Goal: Task Accomplishment & Management: Use online tool/utility

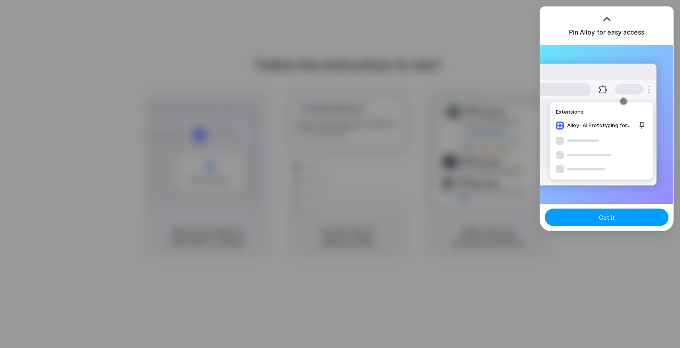
click at [615, 218] on button "Got it" at bounding box center [607, 218] width 124 height 18
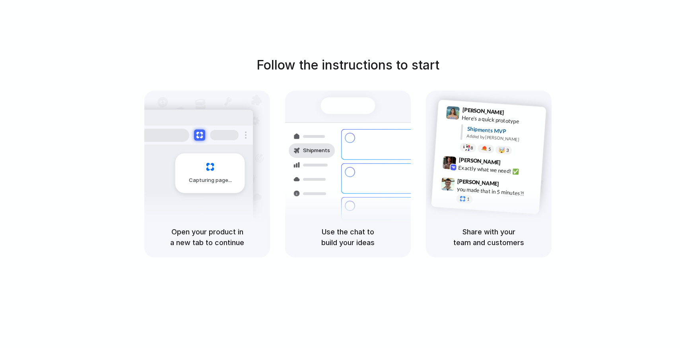
click at [657, 23] on div "Follow the instructions to start Capturing page Open your product in a new tab …" at bounding box center [348, 182] width 696 height 364
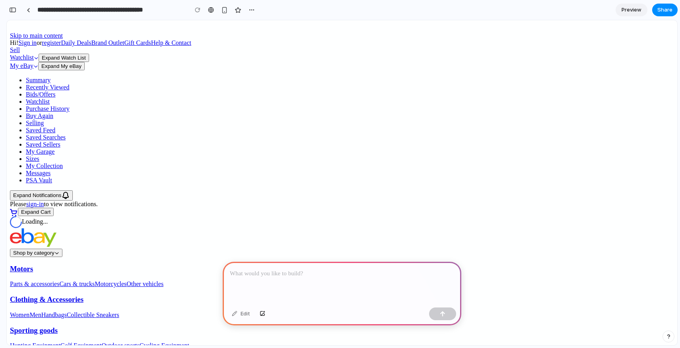
click at [330, 271] on p at bounding box center [342, 274] width 224 height 10
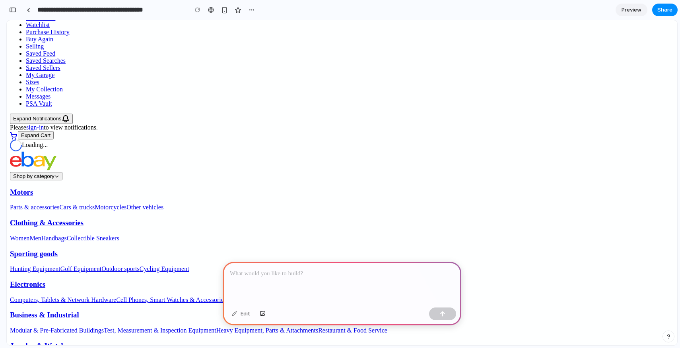
scroll to position [78, 0]
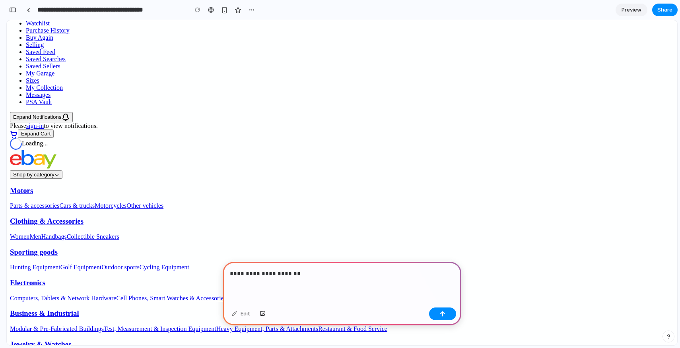
drag, startPoint x: 248, startPoint y: 251, endPoint x: 345, endPoint y: 250, distance: 96.7
copy span "Save up to 5% when you buy more"
click at [313, 277] on p "**********" at bounding box center [342, 274] width 224 height 10
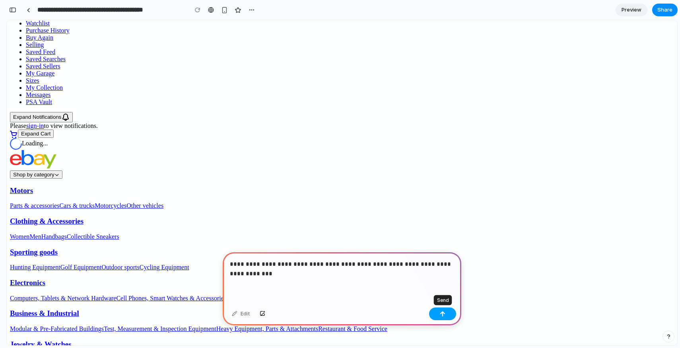
click at [437, 314] on button "button" at bounding box center [442, 314] width 27 height 13
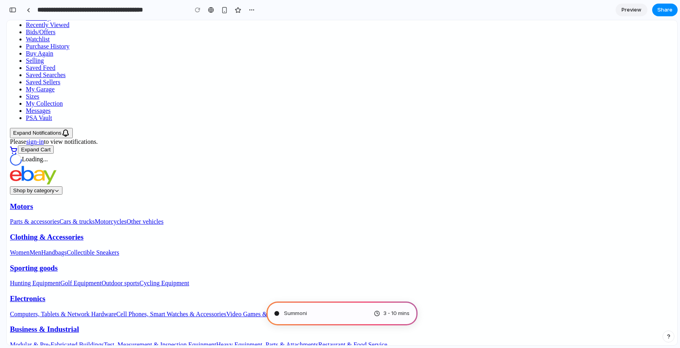
scroll to position [0, 0]
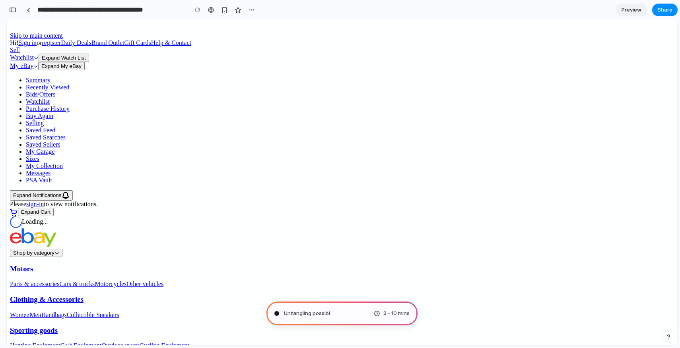
type input "**********"
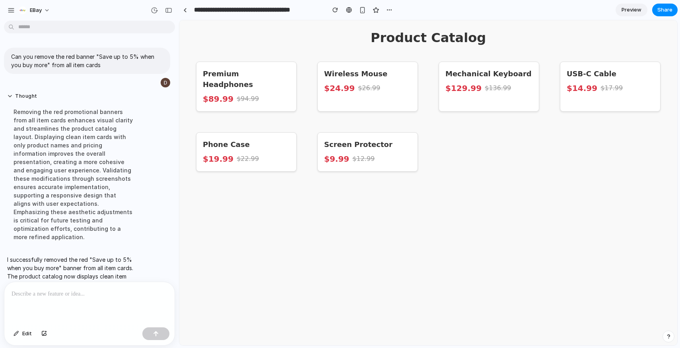
scroll to position [16, 0]
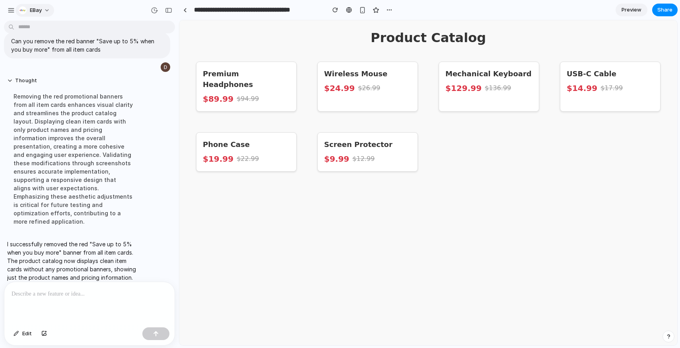
click at [34, 16] on button "eBay" at bounding box center [35, 10] width 39 height 13
click at [137, 207] on div "Settings Invite members Change theme Sign out" at bounding box center [340, 174] width 680 height 348
click at [185, 8] on div at bounding box center [185, 10] width 4 height 4
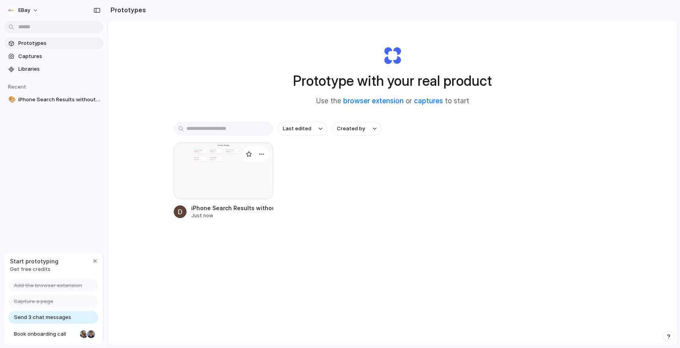
click at [220, 180] on div at bounding box center [223, 171] width 99 height 56
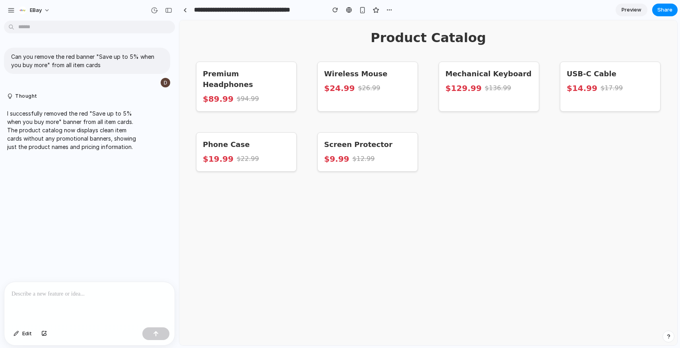
click at [106, 298] on p at bounding box center [90, 295] width 156 height 10
click at [7, 21] on div at bounding box center [89, 27] width 171 height 13
click at [12, 16] on div "eBay" at bounding box center [30, 10] width 47 height 13
click at [8, 8] on div "button" at bounding box center [11, 10] width 7 height 7
click at [8, 9] on div "button" at bounding box center [11, 10] width 7 height 7
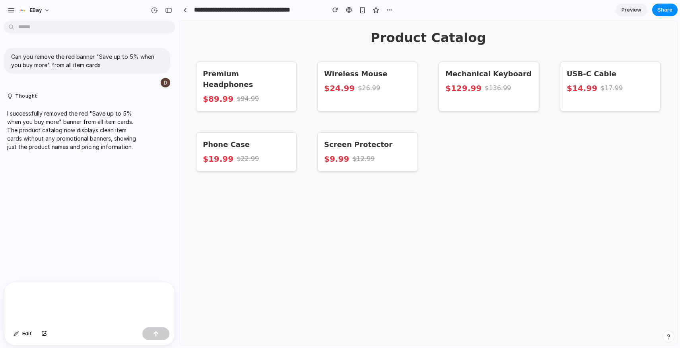
click at [81, 296] on p at bounding box center [90, 295] width 156 height 10
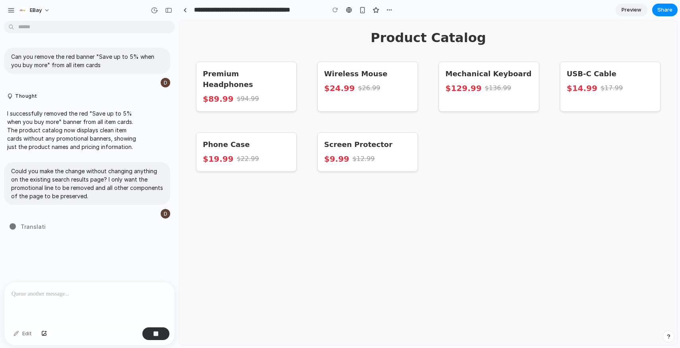
type input "**********"
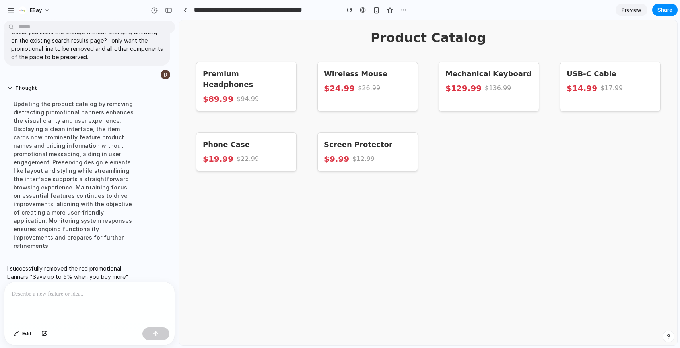
scroll to position [180, 0]
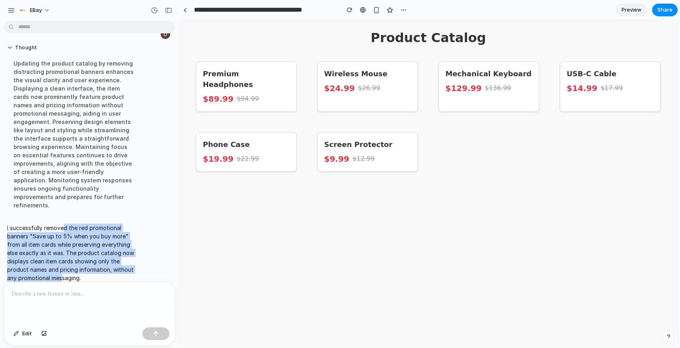
drag, startPoint x: 65, startPoint y: 220, endPoint x: 62, endPoint y: 273, distance: 53.4
click at [62, 273] on p "I successfully removed the red promotional banners "Save up to 5% when you buy …" at bounding box center [73, 253] width 133 height 58
click at [184, 10] on div at bounding box center [185, 10] width 4 height 4
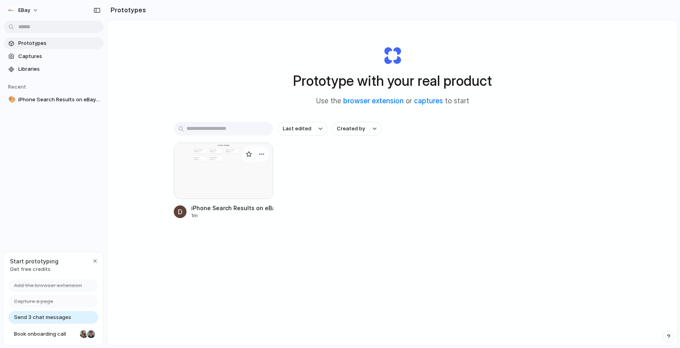
click at [260, 178] on div at bounding box center [223, 171] width 99 height 56
